Goal: Task Accomplishment & Management: Use online tool/utility

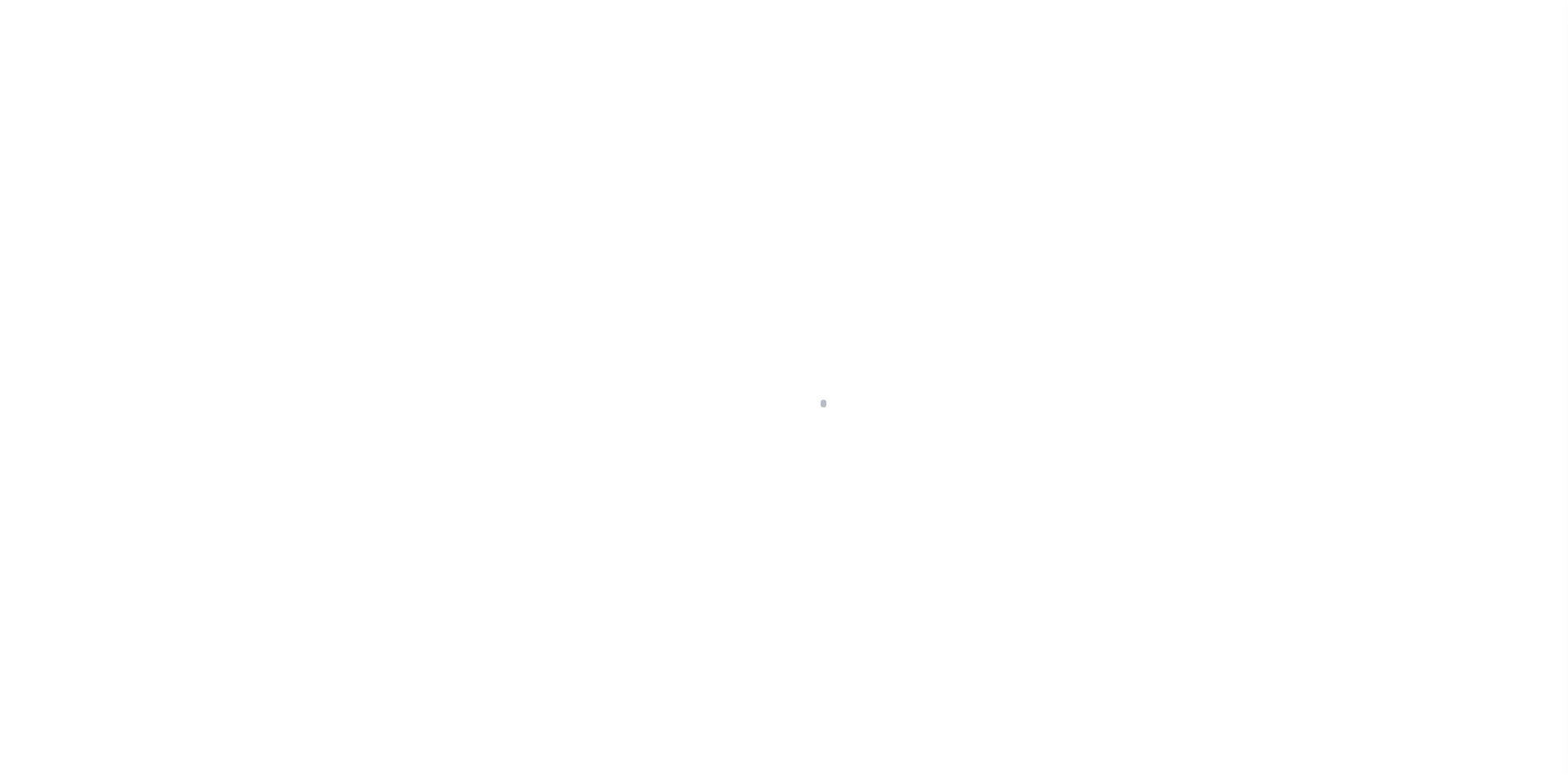
scroll to position [24, 0]
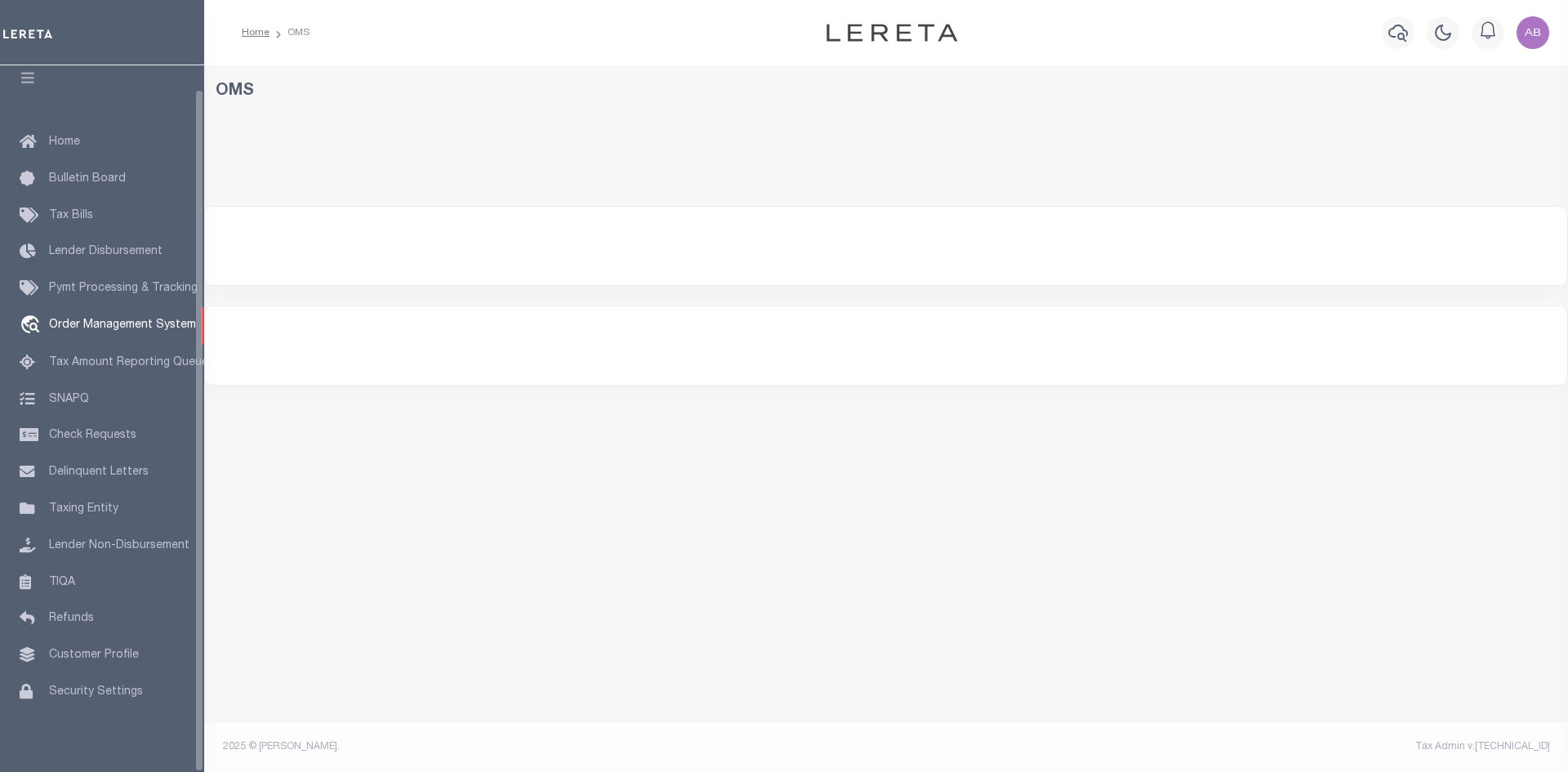
select select "200"
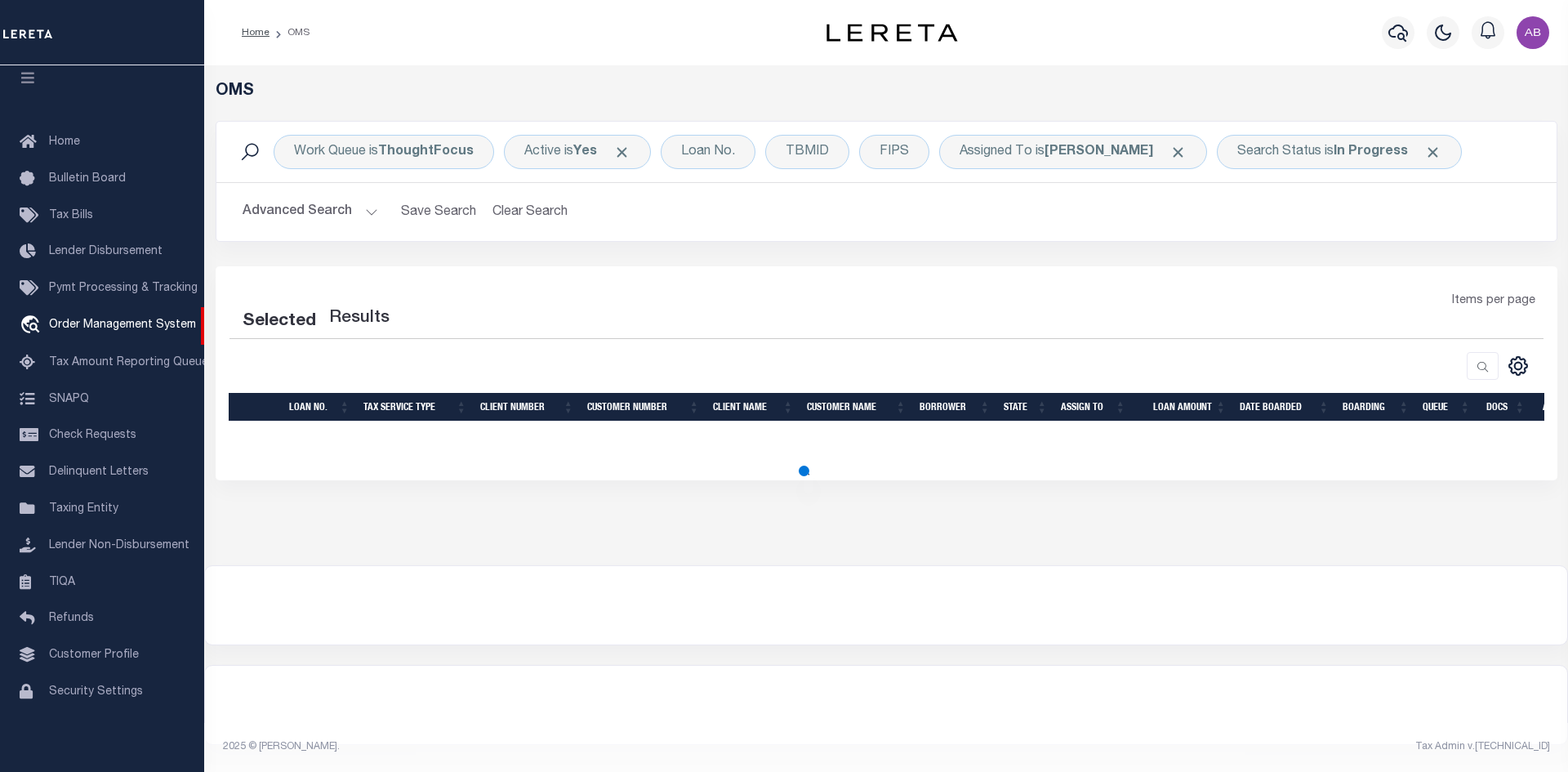
select select "200"
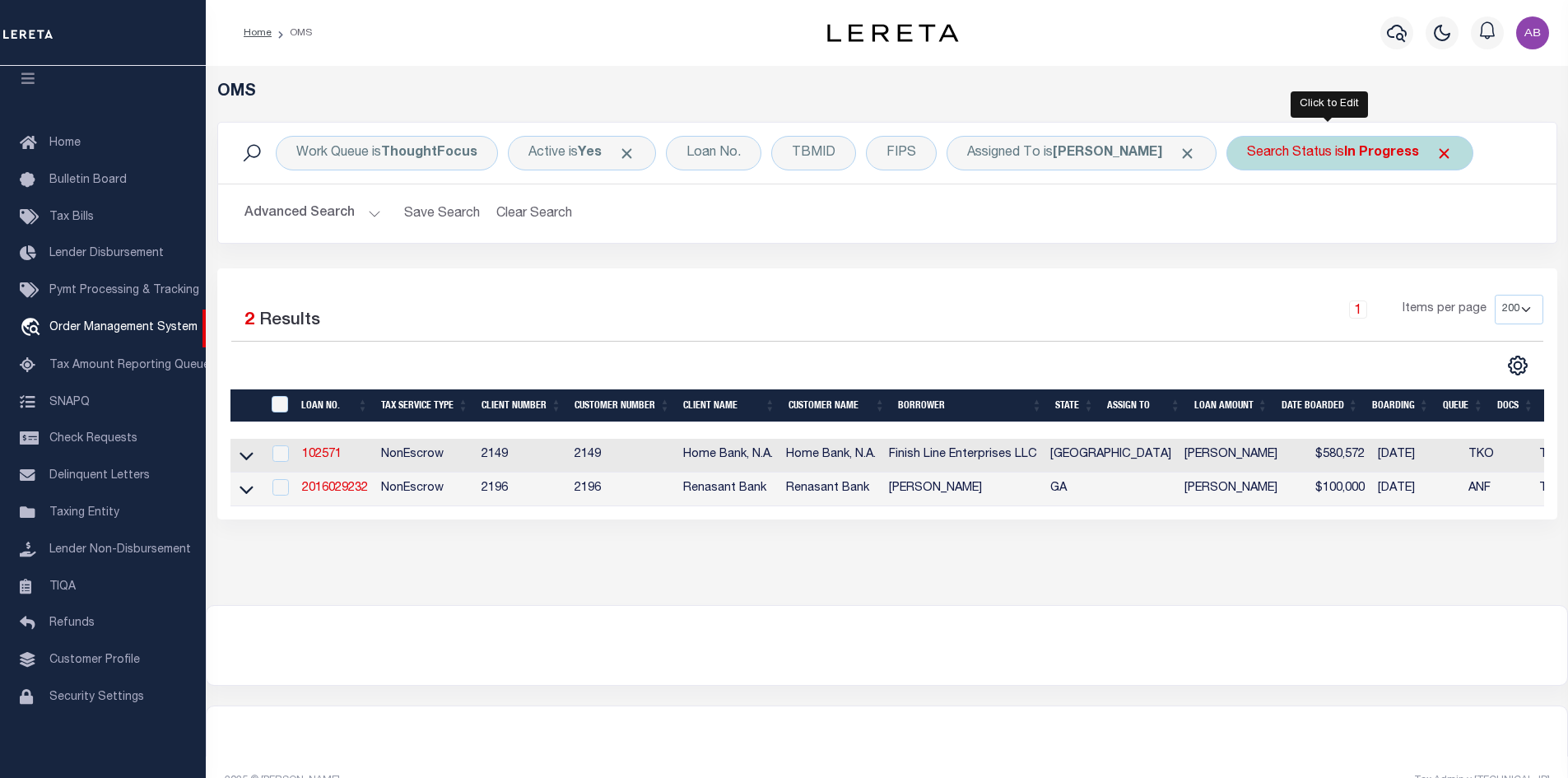
click at [1402, 146] on div "Search Status is In Progress" at bounding box center [1350, 152] width 247 height 35
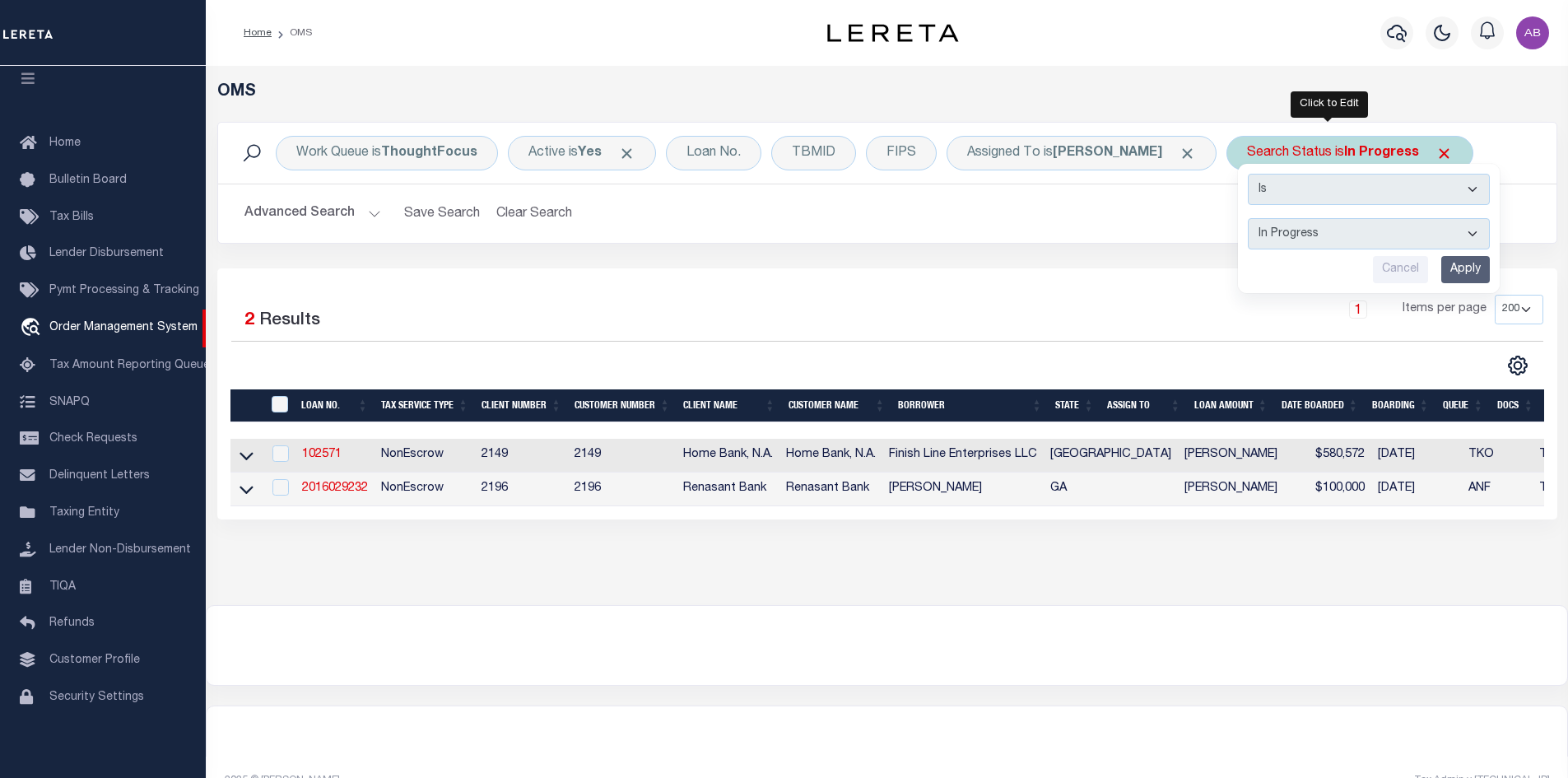
click at [1270, 244] on select "Automated Search Bad Parcel Complete Duplicate Parcel High Dollar Reporting In …" at bounding box center [1369, 233] width 242 height 31
select select "RD"
click at [1248, 218] on select "Automated Search Bad Parcel Complete Duplicate Parcel High Dollar Reporting In …" at bounding box center [1369, 233] width 242 height 31
click at [1449, 268] on input "Apply" at bounding box center [1466, 269] width 48 height 27
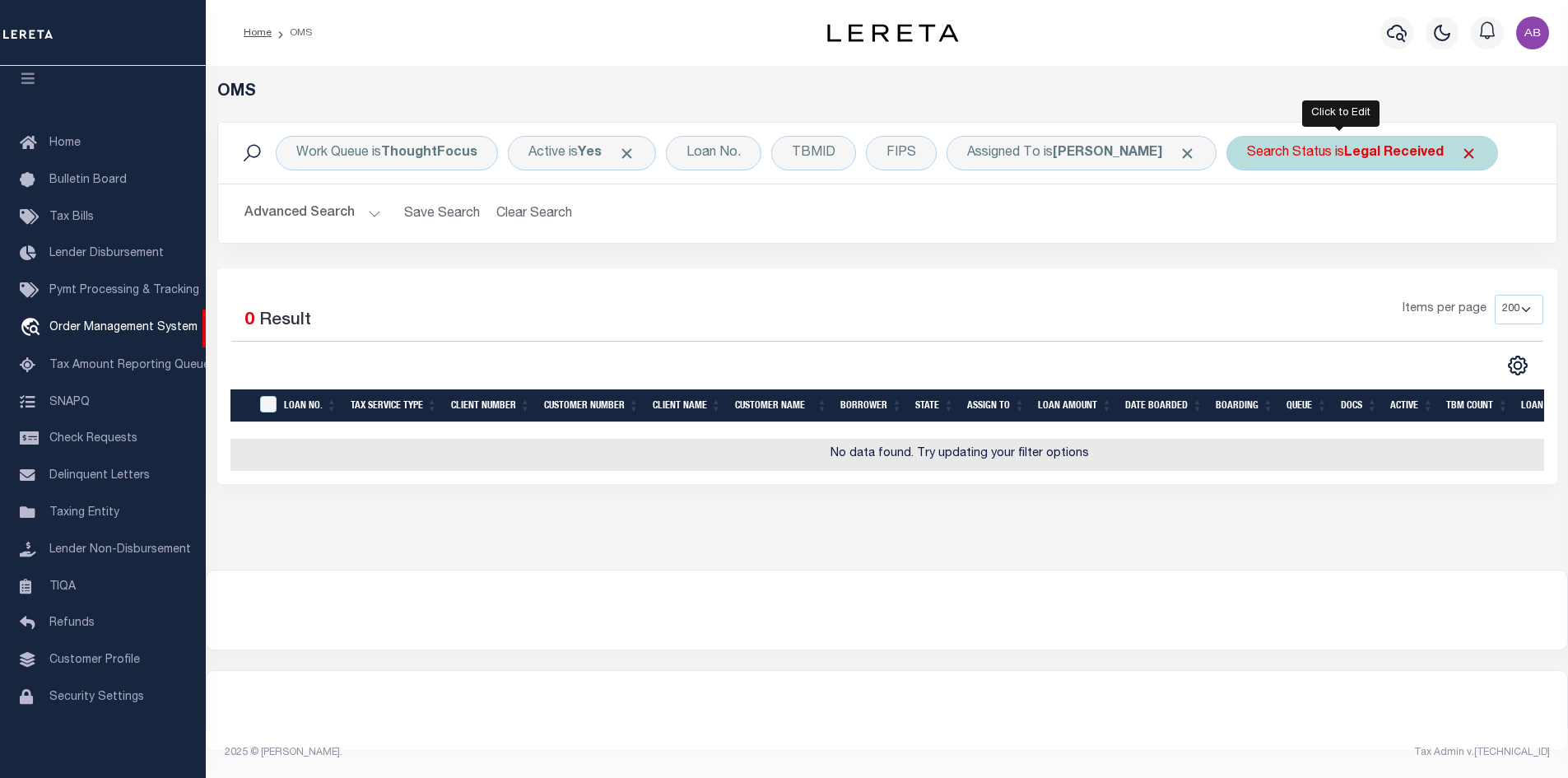
click at [1330, 163] on div "Search Status is Legal Received" at bounding box center [1363, 152] width 272 height 35
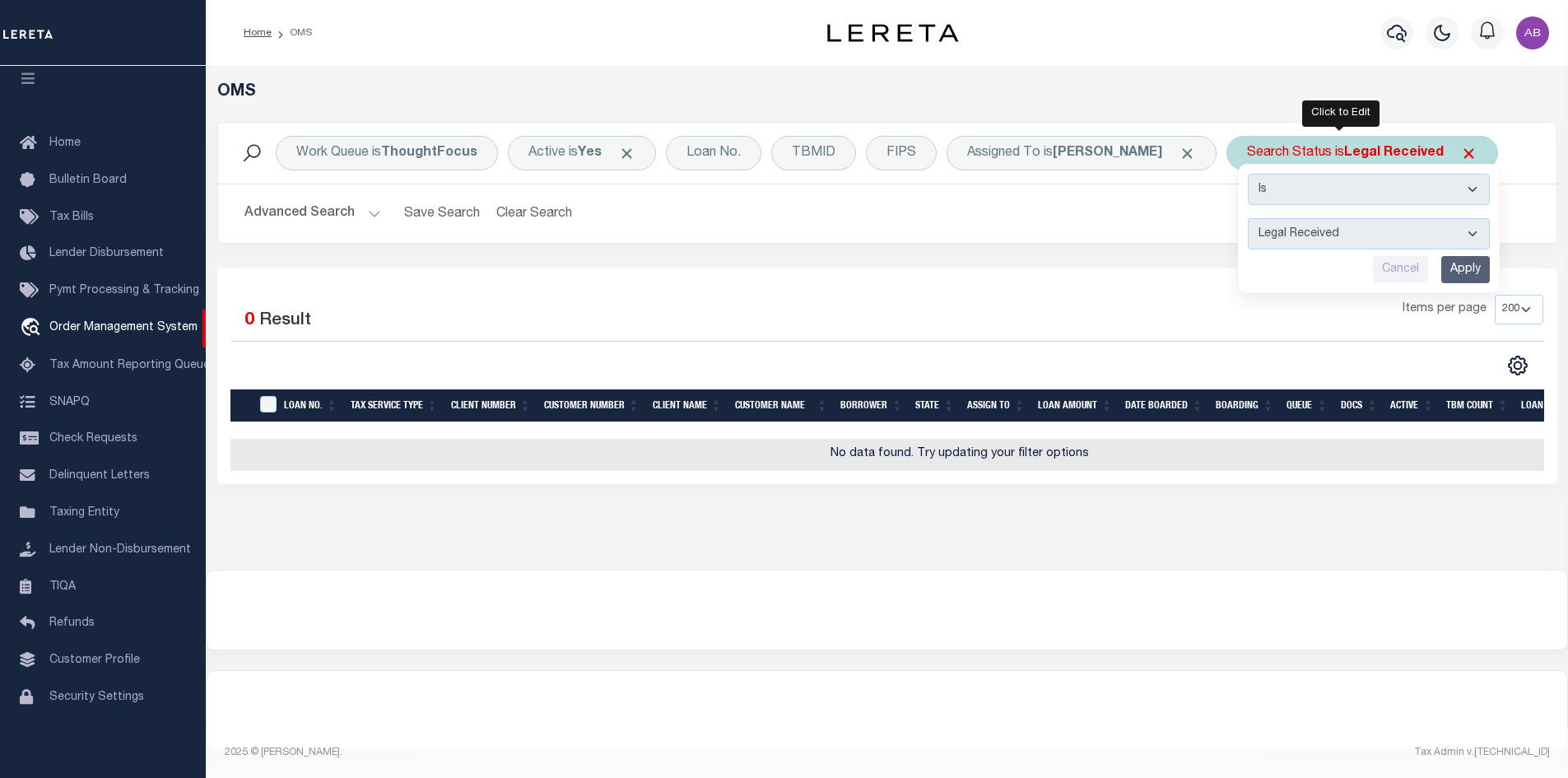
click at [1292, 237] on select "Automated Search Bad Parcel Complete Duplicate Parcel High Dollar Reporting In …" at bounding box center [1369, 233] width 242 height 31
select select "IP"
click at [1248, 218] on select "Automated Search Bad Parcel Complete Duplicate Parcel High Dollar Reporting In …" at bounding box center [1369, 233] width 242 height 31
click at [1442, 268] on input "Apply" at bounding box center [1466, 269] width 48 height 27
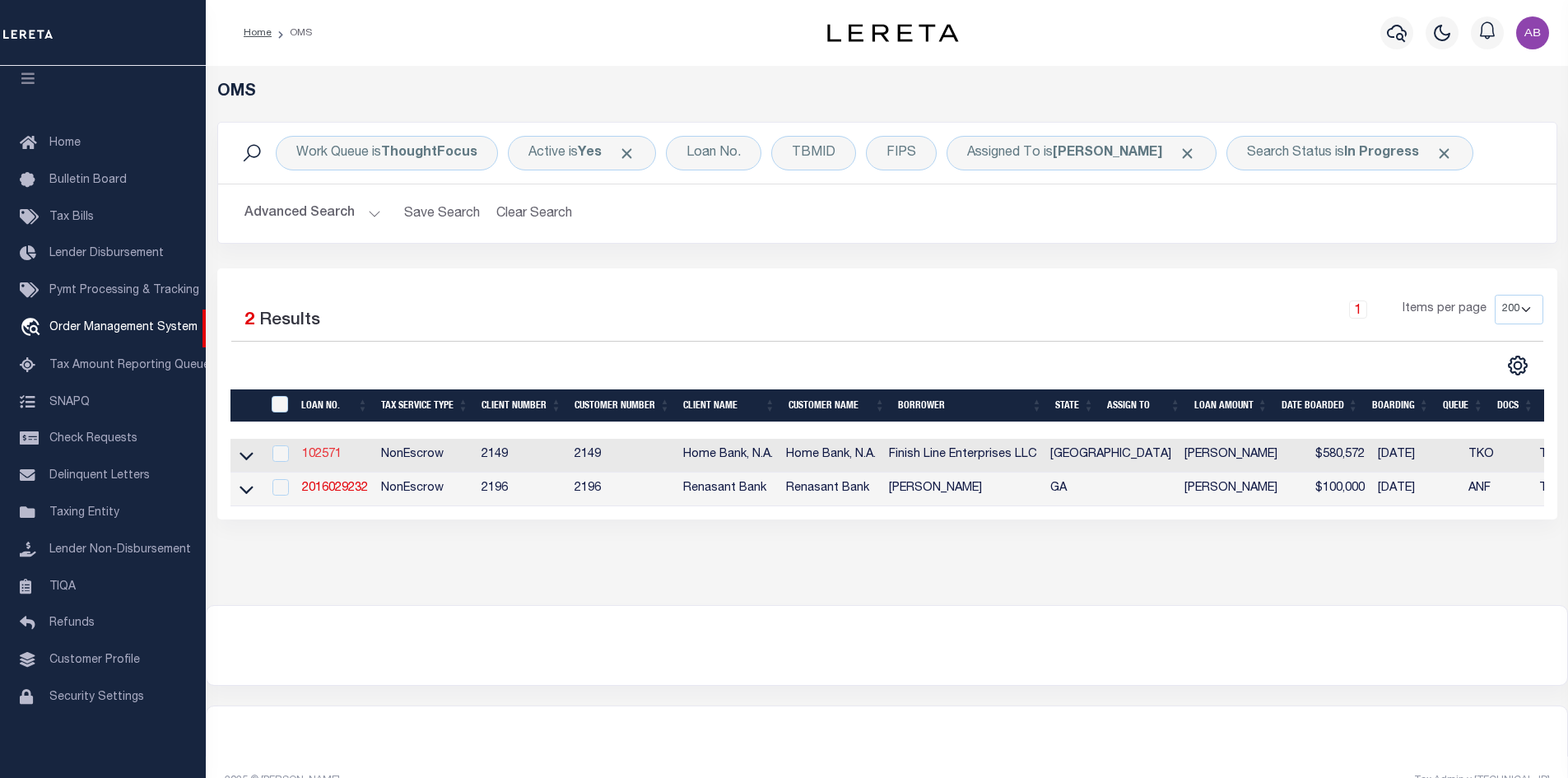
click at [320, 457] on link "102571" at bounding box center [322, 454] width 40 height 11
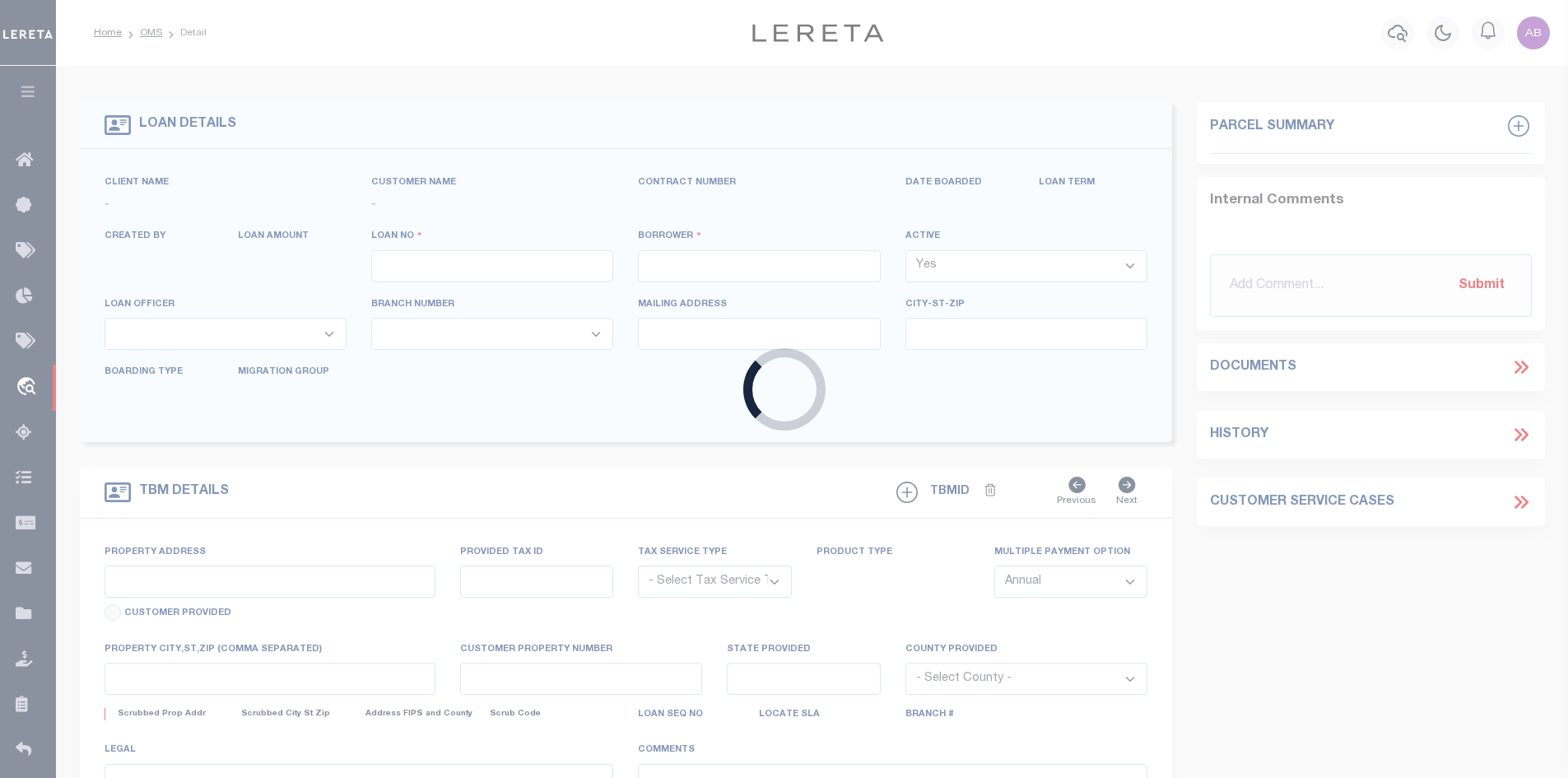
type input "102571"
type input "Finish Line Enterprises LLC"
select select
select select "NonEscrow"
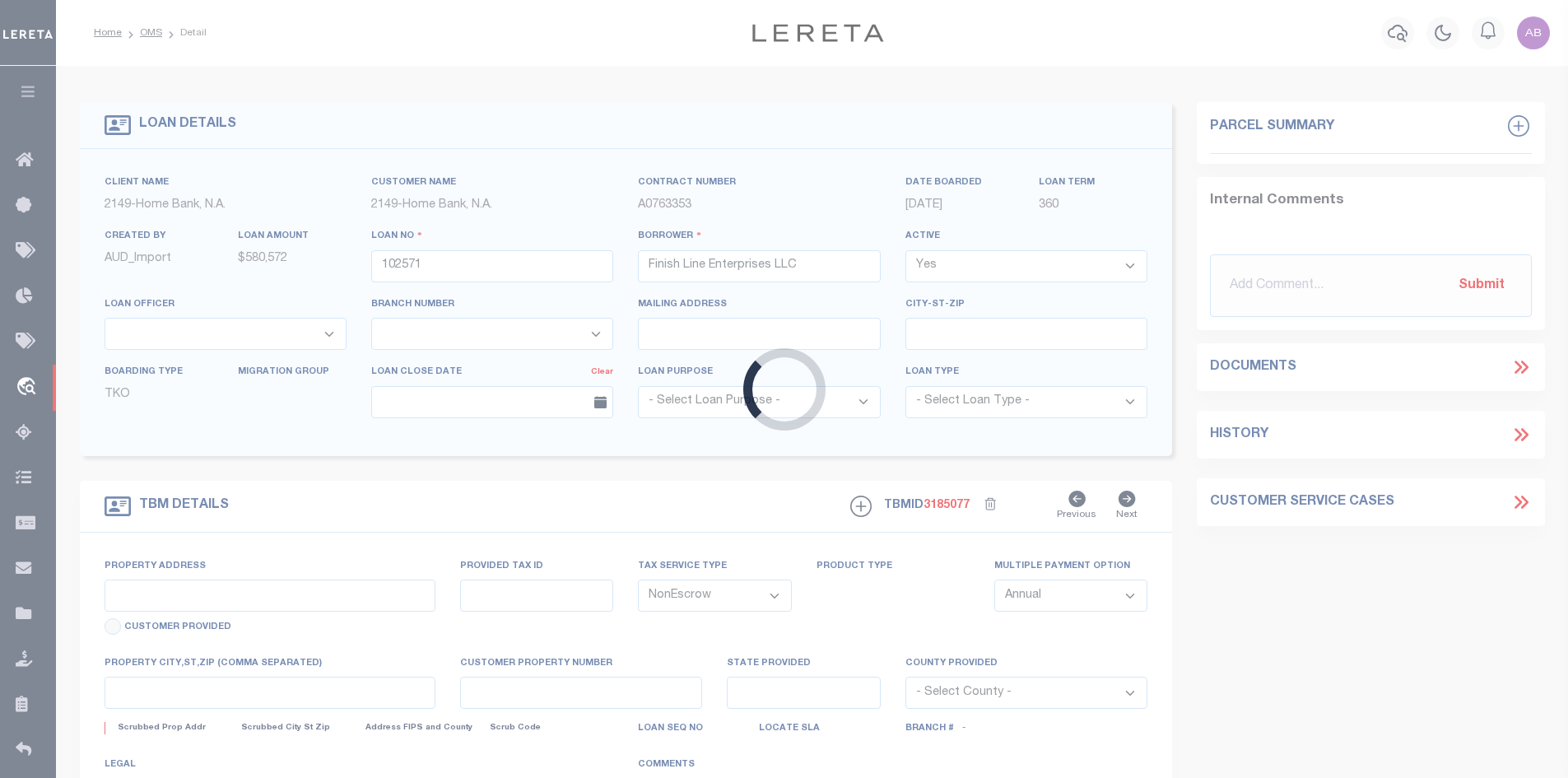
type input "[STREET_ADDRESS]"
type input "604853"
select select
type input "[GEOGRAPHIC_DATA], [GEOGRAPHIC_DATA] 77539"
type input "[GEOGRAPHIC_DATA]"
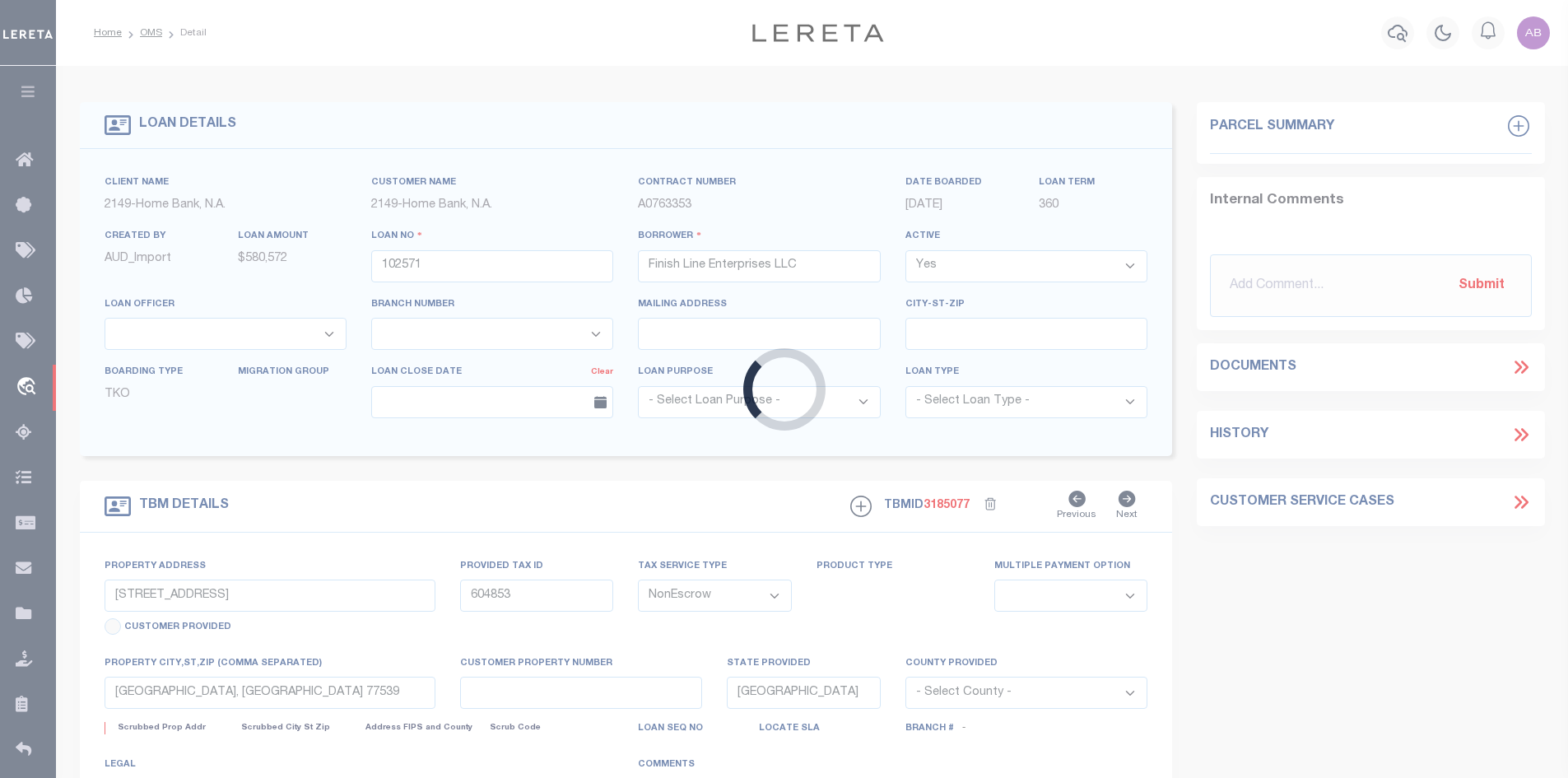
select select
select select "3295"
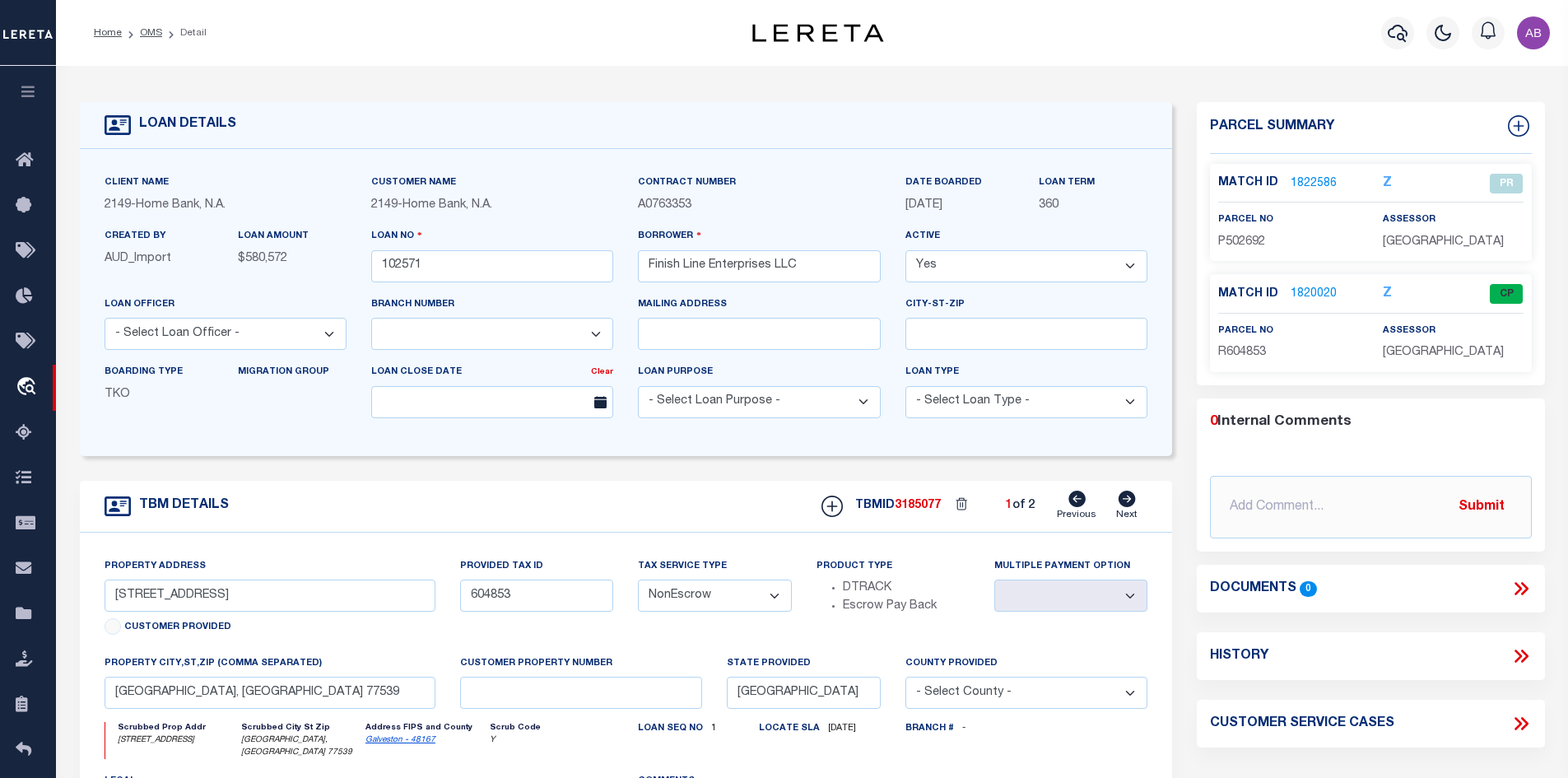
click at [1128, 504] on icon at bounding box center [1128, 498] width 17 height 16
type input "[STREET_ADDRESS]"
select select
type input "DICKINSON TX 77539-2806"
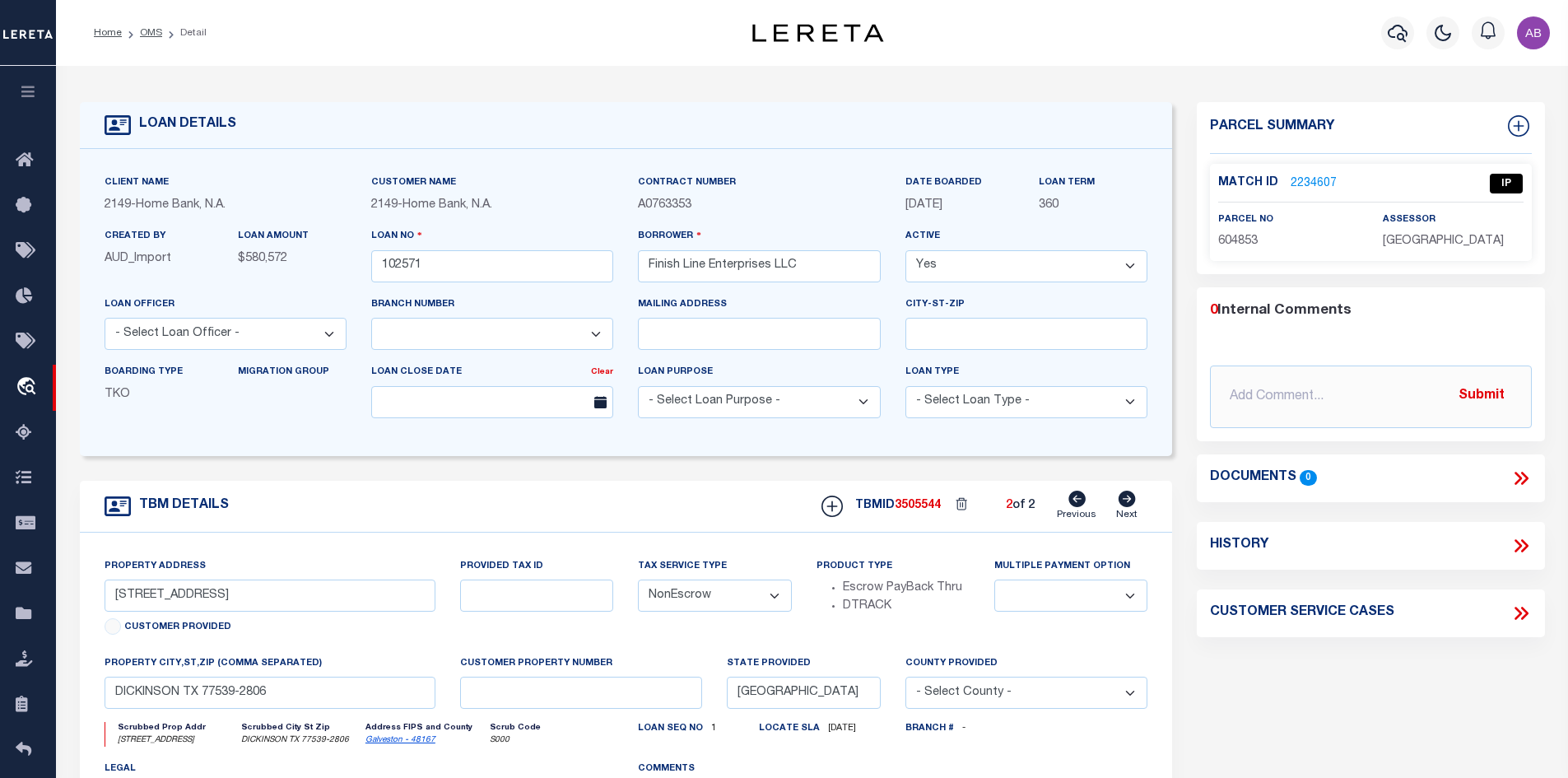
click at [1306, 186] on link "2234607" at bounding box center [1313, 184] width 46 height 17
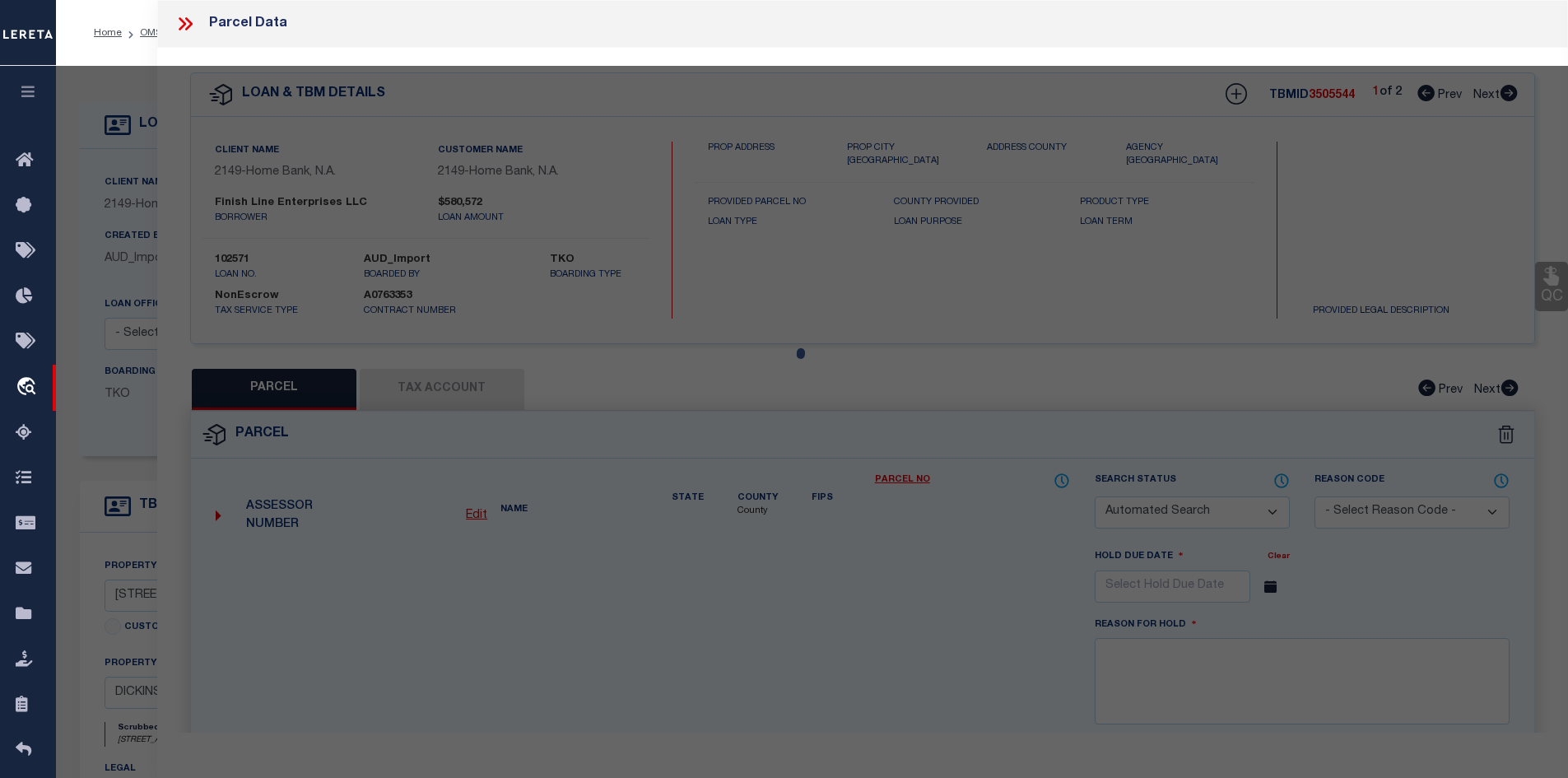
checkbox input "false"
select select "IP"
type input "FINISH LINE ENTERPRISES LLC"
type input "5311 FM [GEOGRAPHIC_DATA][US_STATE],"
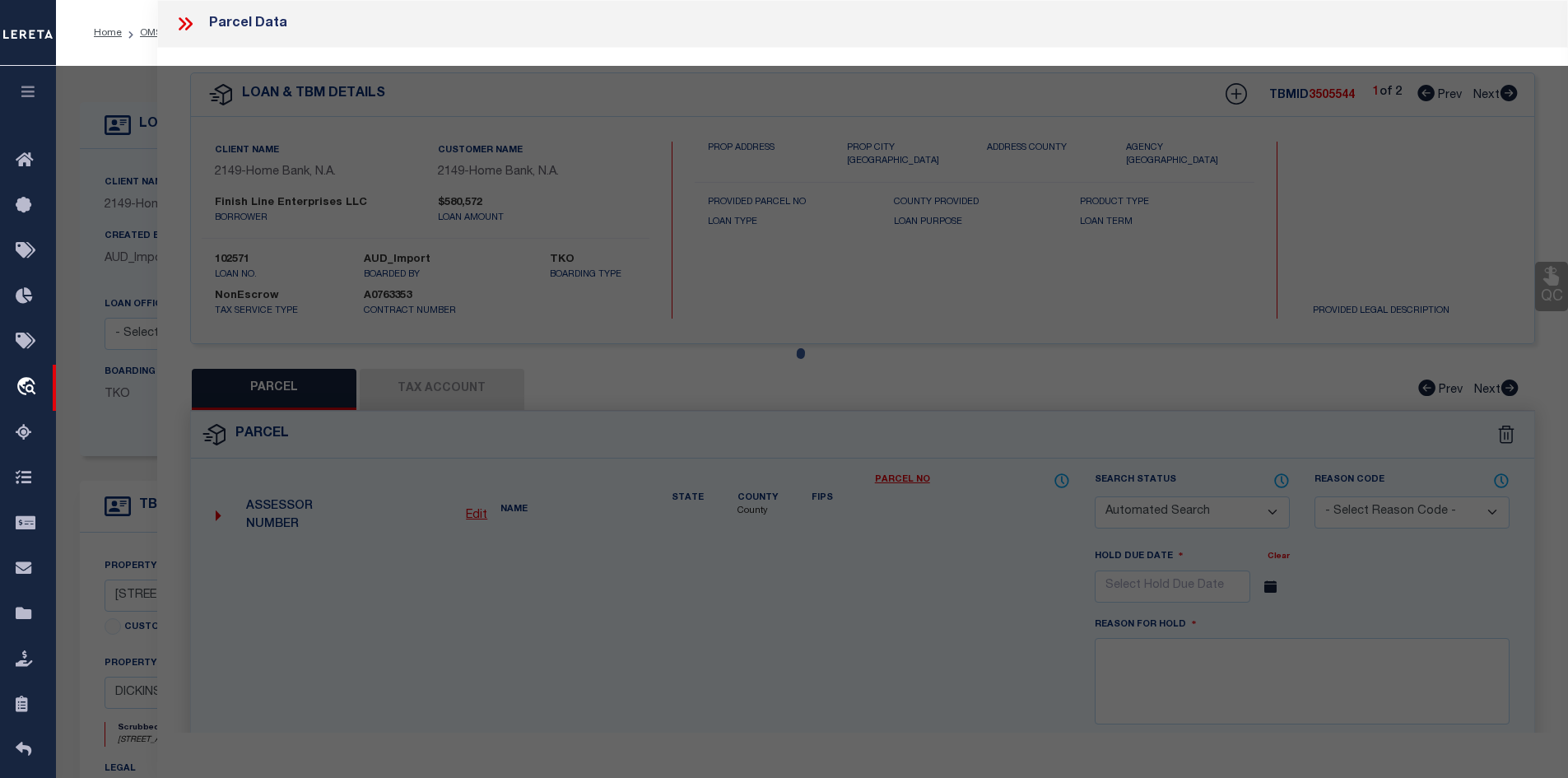
type input "TX 77539"
type textarea "FINISH LINE ENTERPRISES LLC SUB (2014) ABST 164, VICTORY MARINE TRACT, ACRES 5.…"
